Goal: Task Accomplishment & Management: Complete application form

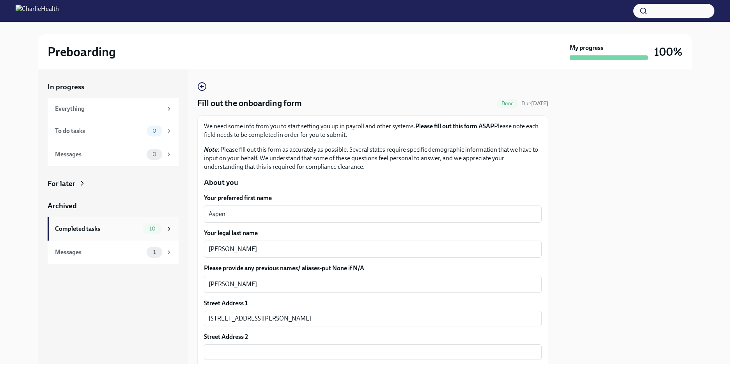
click at [115, 233] on div "Completed tasks" at bounding box center [97, 229] width 85 height 9
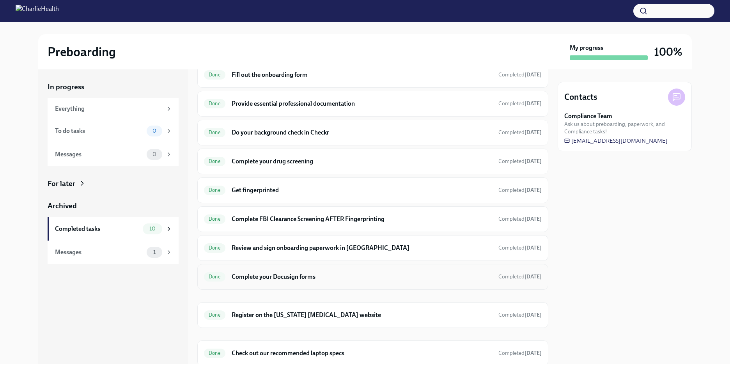
scroll to position [63, 0]
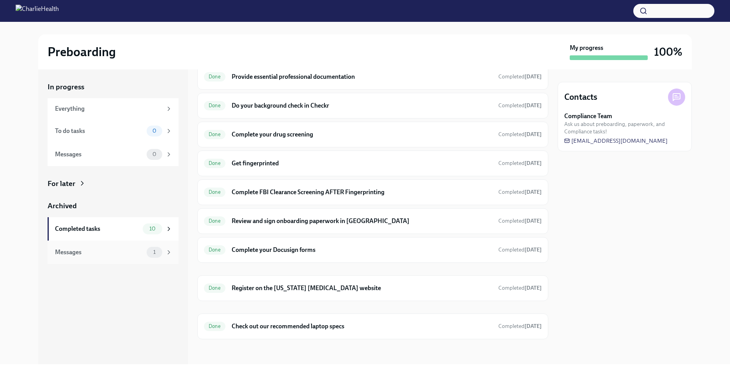
click at [71, 254] on div "Messages" at bounding box center [99, 252] width 89 height 9
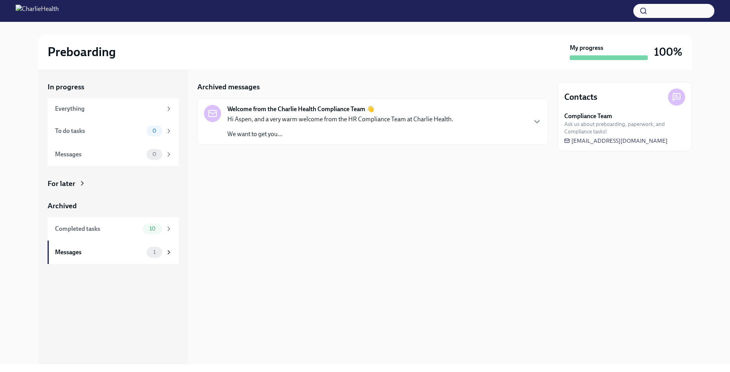
click at [56, 46] on h2 "Preboarding" at bounding box center [82, 52] width 68 height 16
drag, startPoint x: 50, startPoint y: 10, endPoint x: 5, endPoint y: 38, distance: 52.4
click at [5, 38] on div "Preboarding My progress 100% In progress Everything To do tasks 0 Messages 0 Fo…" at bounding box center [365, 193] width 730 height 342
click at [56, 7] on img at bounding box center [37, 11] width 43 height 12
click at [54, 14] on img at bounding box center [37, 11] width 43 height 12
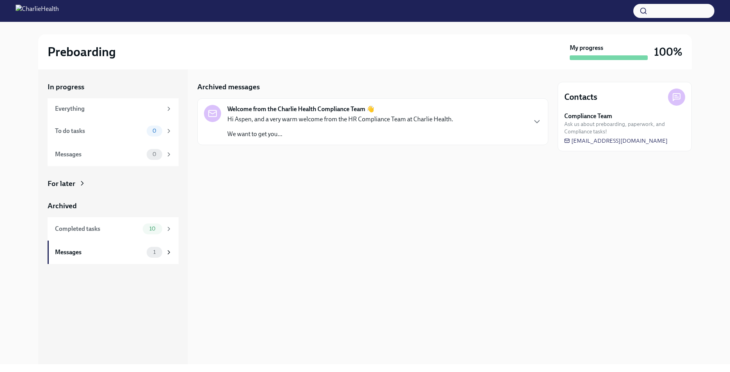
click at [337, 191] on div "Archived messages Welcome from the Charlie Health Compliance Team 👋 Hi Aspen, a…" at bounding box center [372, 216] width 351 height 295
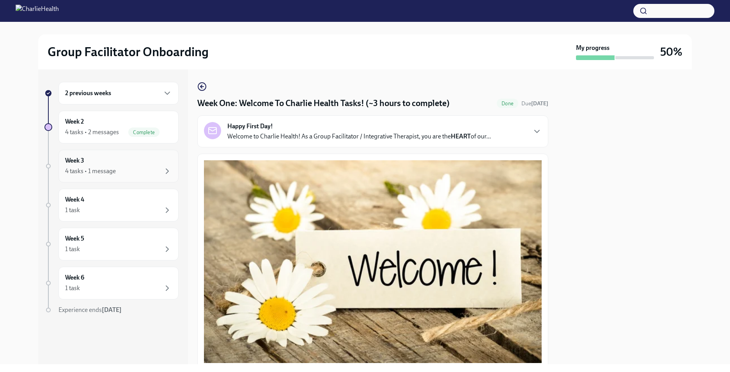
click at [96, 175] on div "4 tasks • 1 message" at bounding box center [90, 171] width 51 height 9
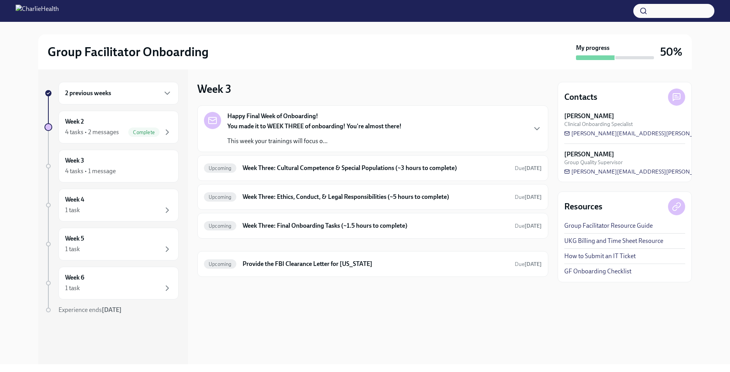
click at [399, 124] on strong "You made it to WEEK THREE of onboarding! You're almost there!" at bounding box center [314, 125] width 174 height 7
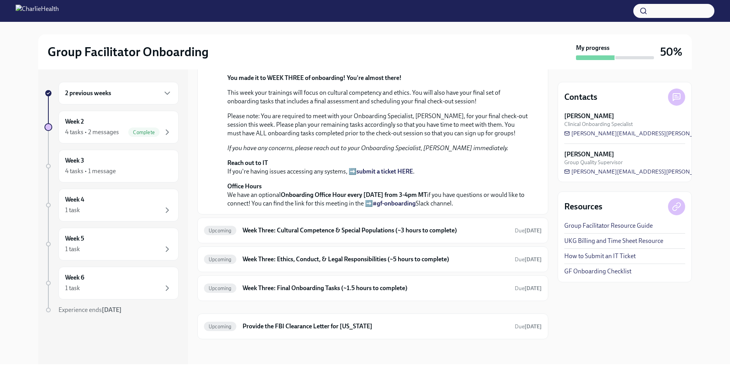
scroll to position [245, 0]
click at [478, 232] on h6 "Week Three: Cultural Competence & Special Populations (~3 hours to complete)" at bounding box center [376, 230] width 266 height 9
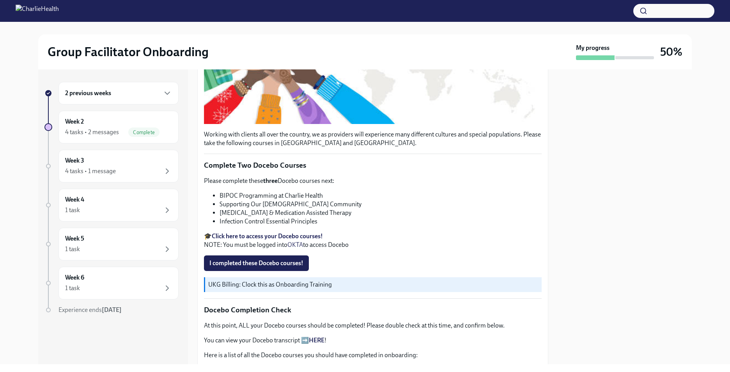
scroll to position [200, 0]
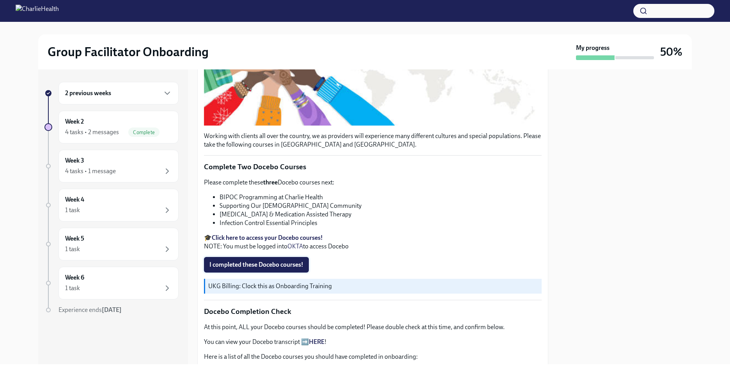
click at [220, 263] on span "I completed these Docebo courses!" at bounding box center [256, 265] width 94 height 8
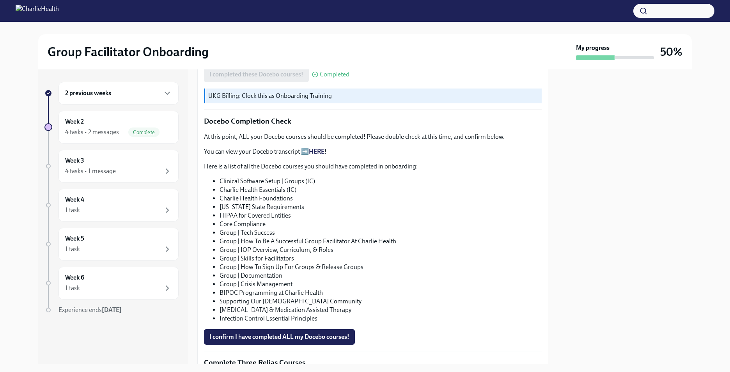
scroll to position [429, 0]
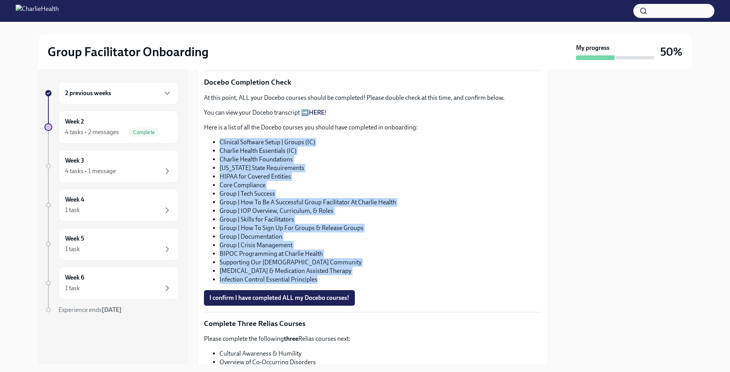
drag, startPoint x: 318, startPoint y: 278, endPoint x: 218, endPoint y: 138, distance: 172.1
click at [218, 138] on ul "Clinical Software Setup | Groups (IC) Charlie Health Essentials (IC) Charlie He…" at bounding box center [373, 211] width 338 height 146
drag, startPoint x: 218, startPoint y: 138, endPoint x: 241, endPoint y: 158, distance: 30.4
copy ul "Clinical Software Setup | Groups (IC) Charlie Health Essentials (IC) Charlie He…"
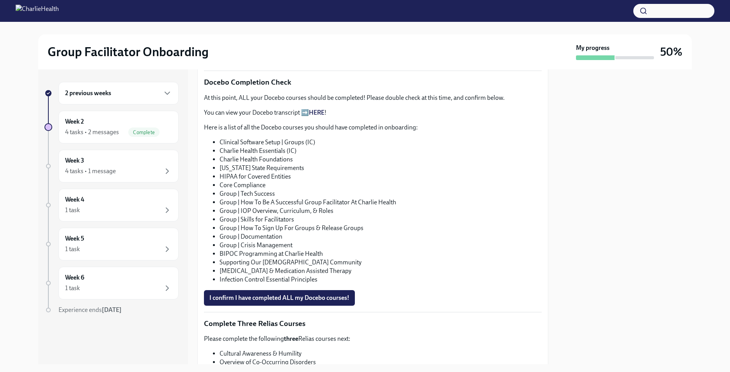
click at [609, 204] on div at bounding box center [625, 216] width 134 height 295
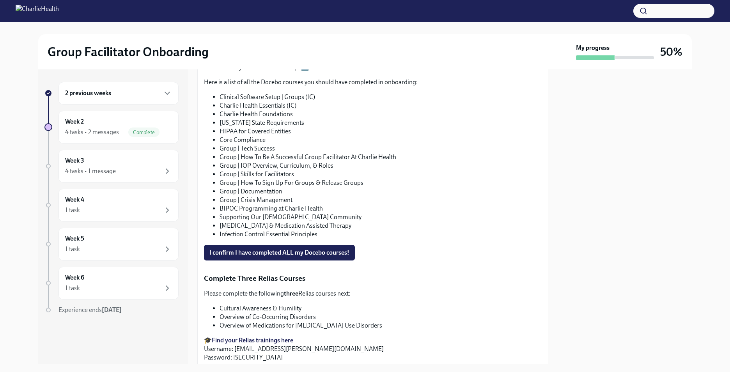
scroll to position [507, 0]
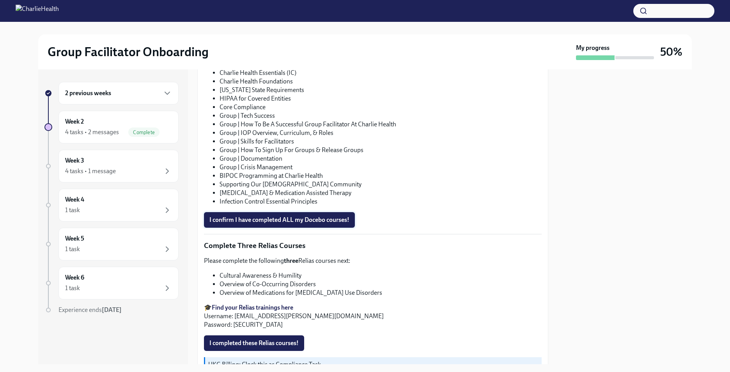
click at [262, 219] on span "I confirm I have completed ALL my Docebo courses!" at bounding box center [279, 220] width 140 height 8
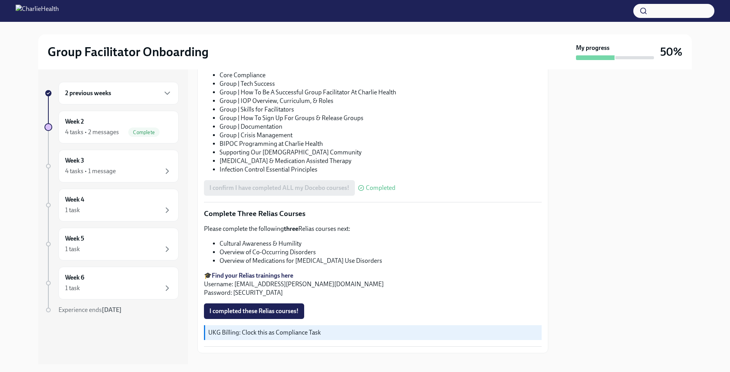
scroll to position [551, 0]
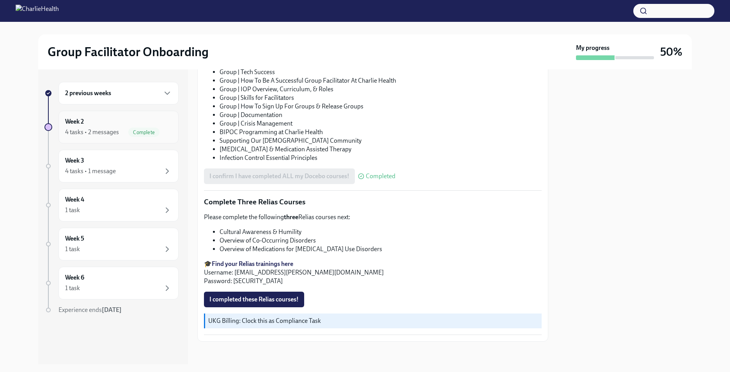
click at [154, 134] on span "Complete" at bounding box center [143, 133] width 31 height 6
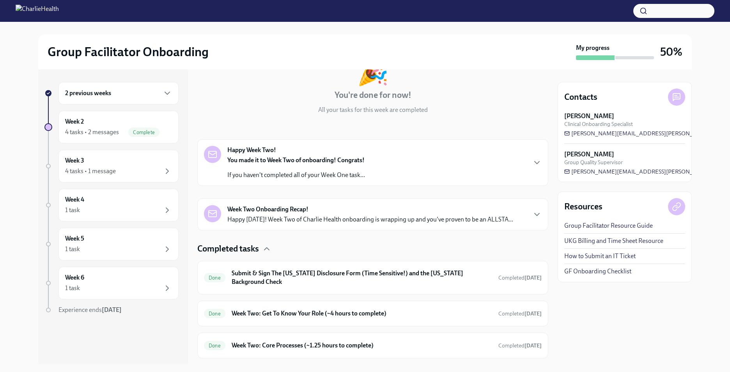
scroll to position [110, 0]
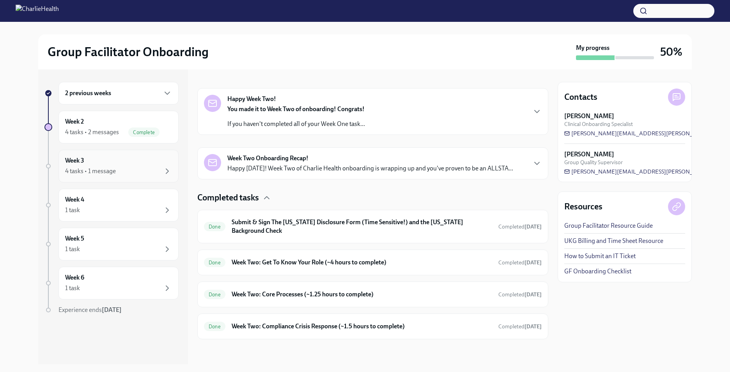
click at [137, 171] on div "4 tasks • 1 message" at bounding box center [118, 171] width 107 height 9
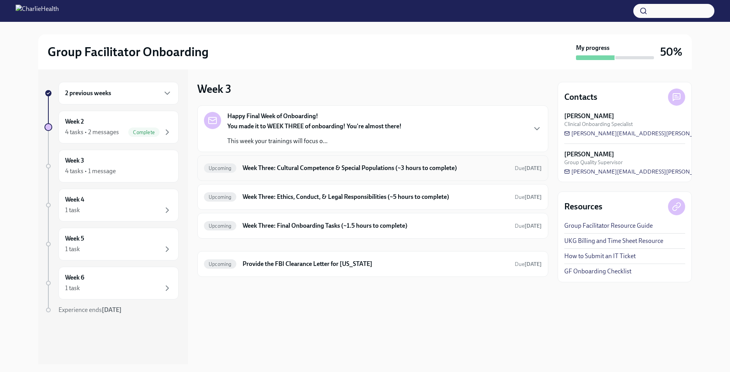
click at [310, 171] on h6 "Week Three: Cultural Competence & Special Populations (~3 hours to complete)" at bounding box center [376, 168] width 266 height 9
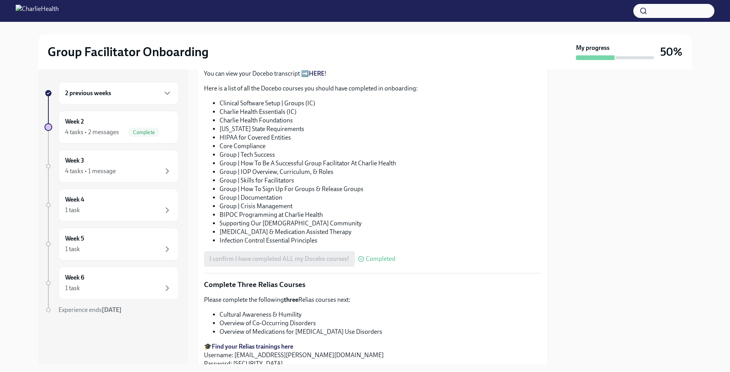
scroll to position [551, 0]
